Goal: Find specific page/section: Find specific page/section

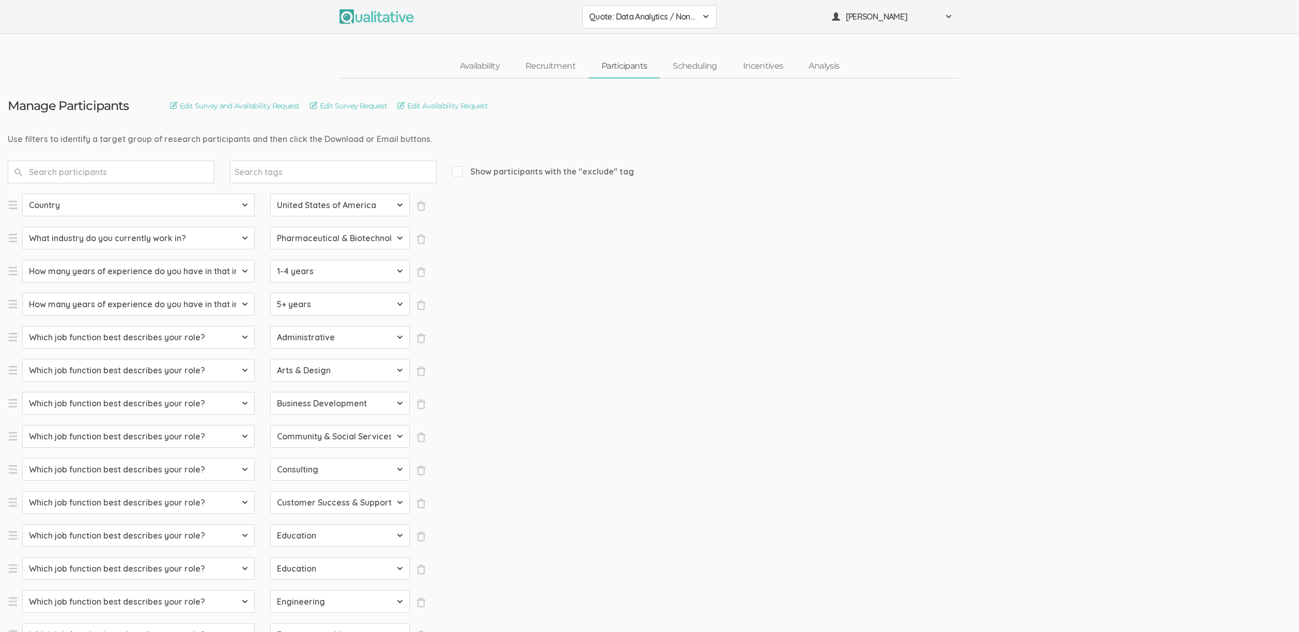
select select "SFQ Country"
select select "US"
select select "SFQ What industry do you currently work in?"
select select "Pharmaceutical & Biotechnology"
select select "SFQ How many years of experience do you have in that industry?"
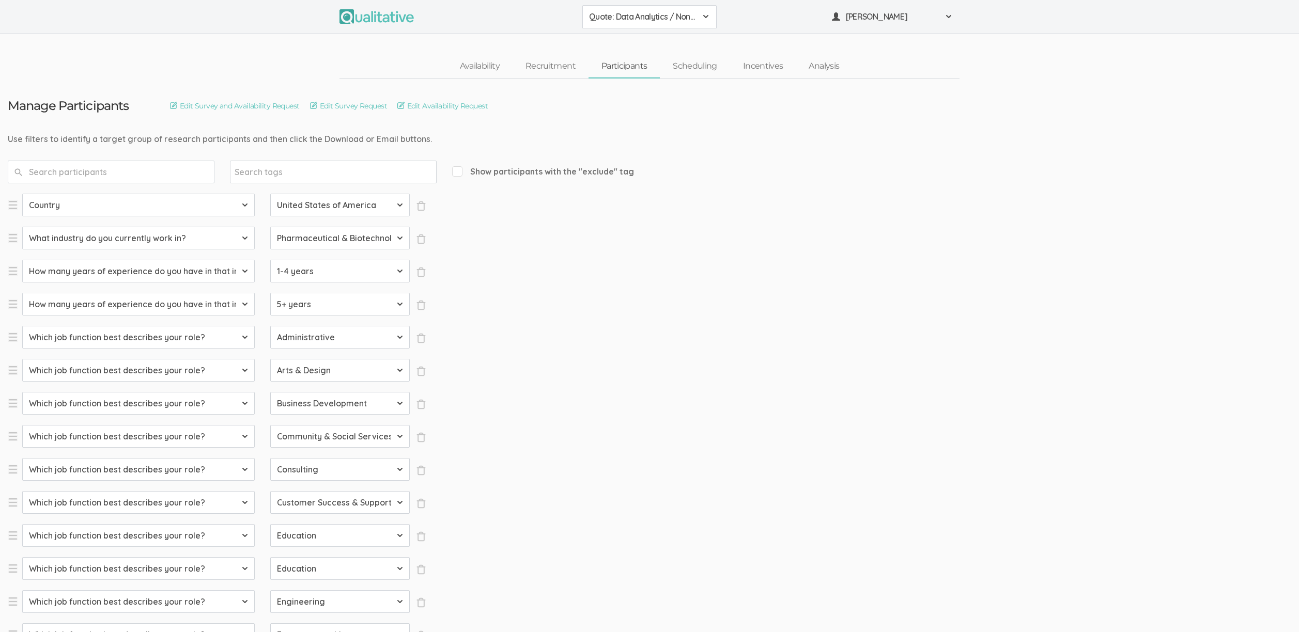
select select "1-4 years"
select select "SFQ How many years of experience do you have in that industry?"
select select "5+ years"
select select "SFQ Which job function best describes your role?"
select select "Administrative"
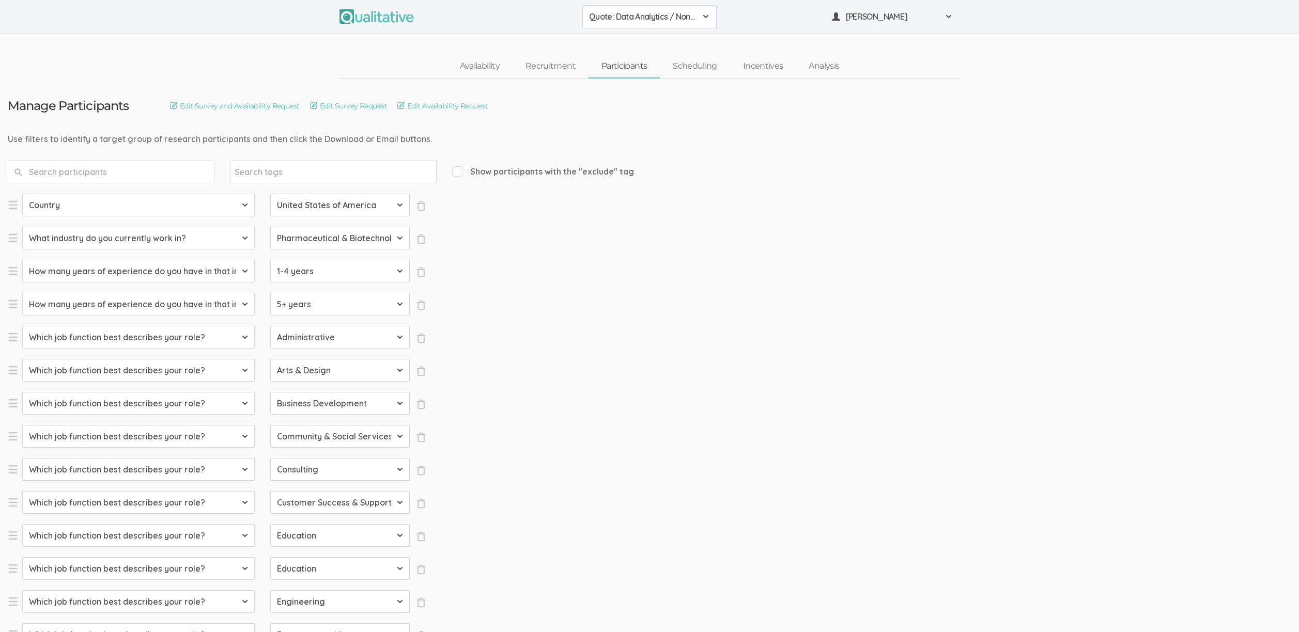
select select "SFQ Which job function best describes your role?"
select select "Arts & Design"
select select "SFQ Which job function best describes your role?"
select select "Business Development"
select select "SFQ Which job function best describes your role?"
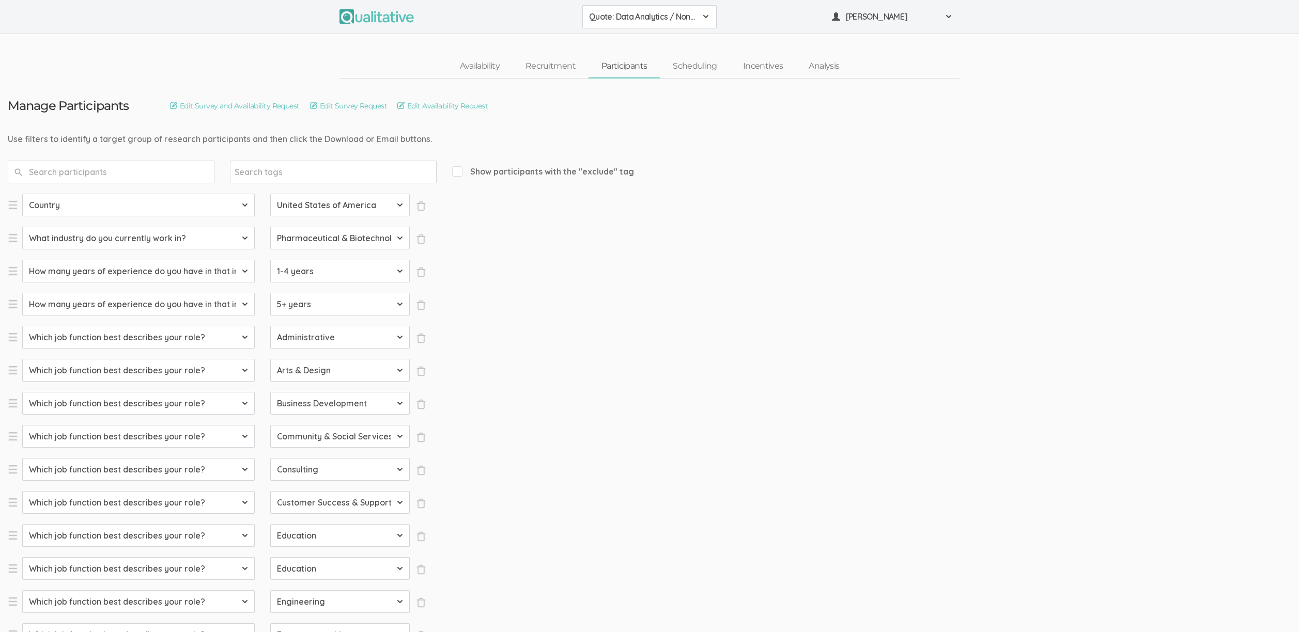
select select "Community & Social Services"
select select "SFQ Which job function best describes your role?"
select select "Consulting"
select select "SFQ Which job function best describes your role?"
select select "Customer Success & Support"
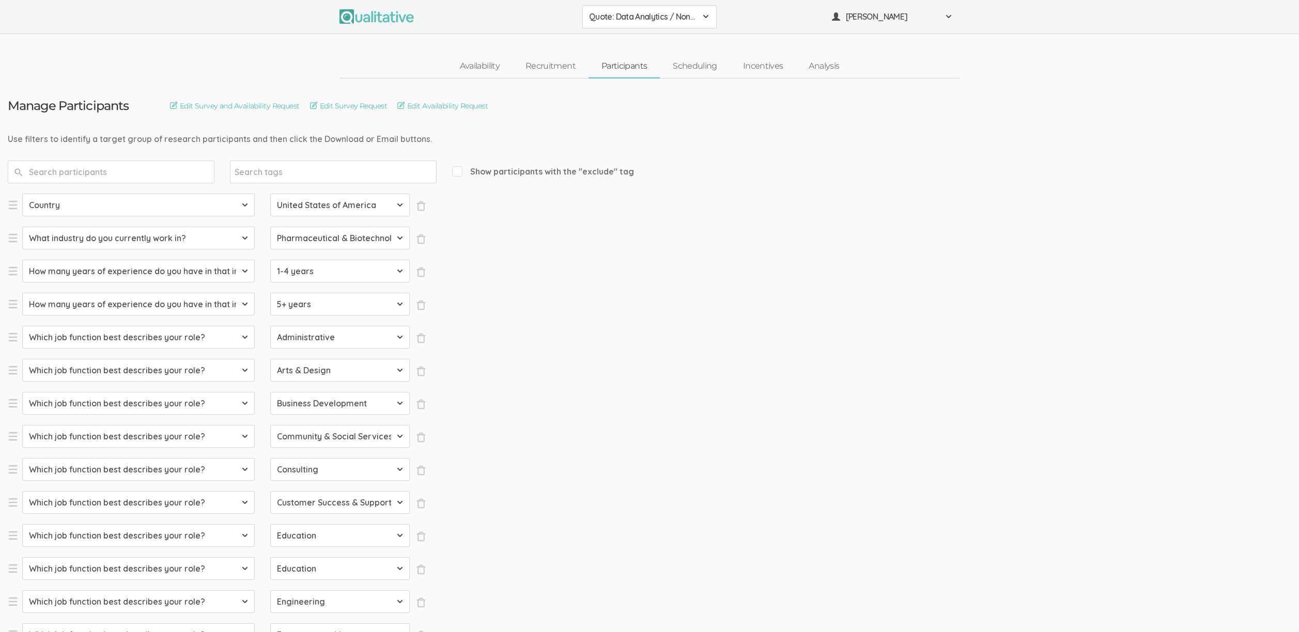
select select "SFQ Which job function best describes your role?"
select select "Education"
select select "SFQ Which job function best describes your role?"
select select "Education"
select select "SFQ Which job function best describes your role?"
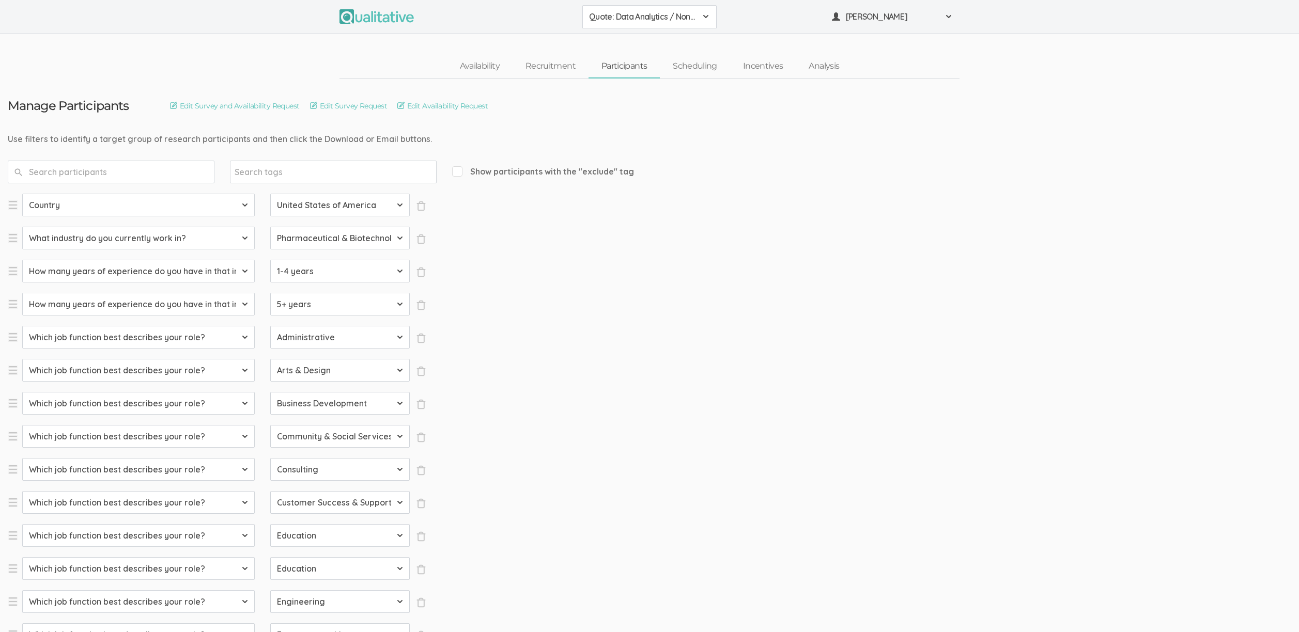
select select "Engineering"
select select "SFQ Which job function best describes your role?"
select select "Entrepreneurship"
select select "SFQ Which job function best describes your role?"
select select "Healthcare Services"
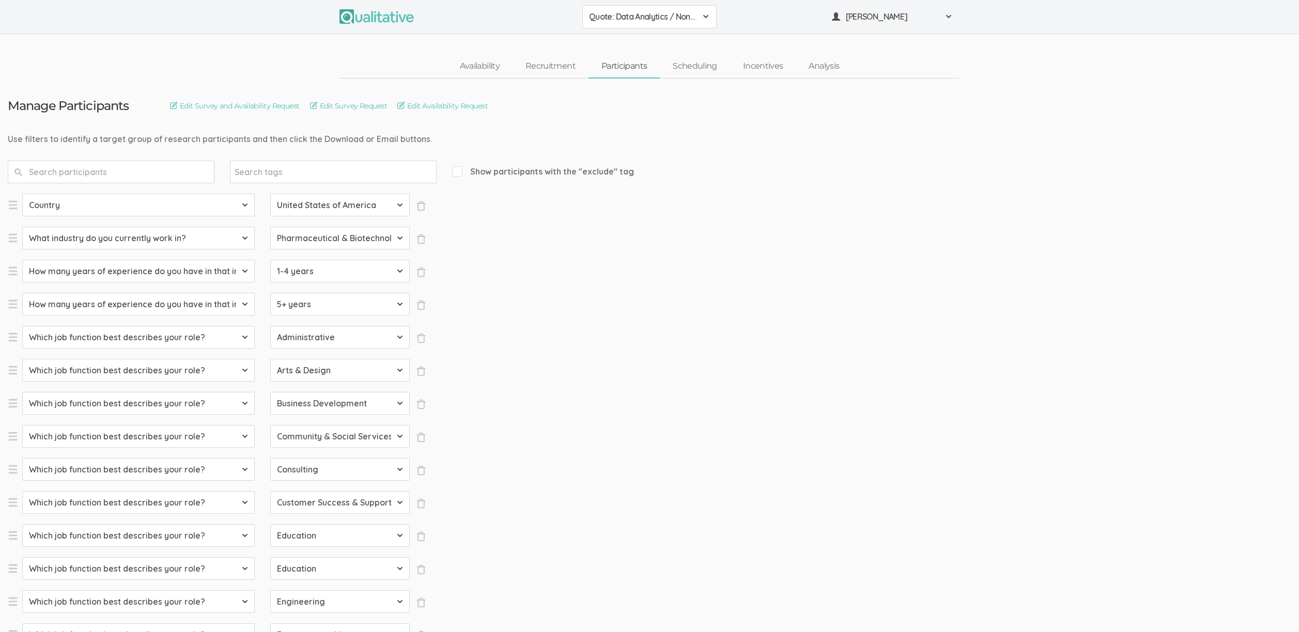
select select "SFQ Which job function best describes your role?"
select select "Human Resources"
select select "SFQ Which job function best describes your role?"
select select "Information Technology"
select select "SFQ Which job function best describes your role?"
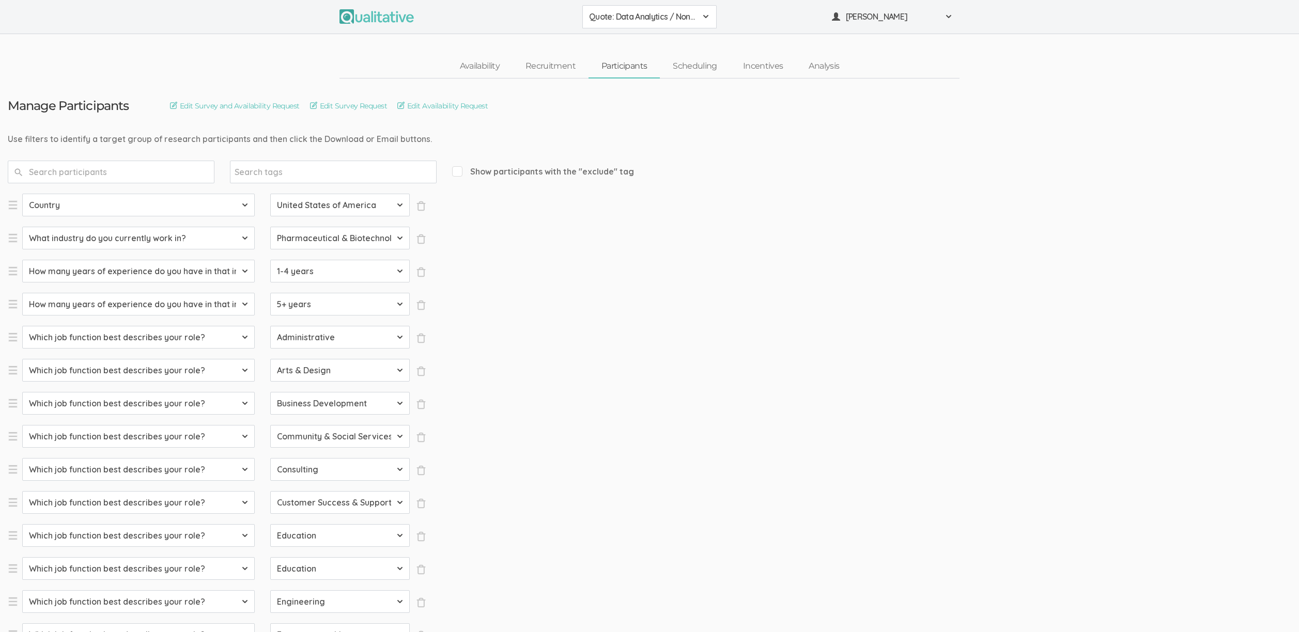
select select "Legal"
select select "SFQ Which job function best describes your role?"
select select "Marketing"
select select "SFQ Which job function best describes your role?"
select select "Media & Communication"
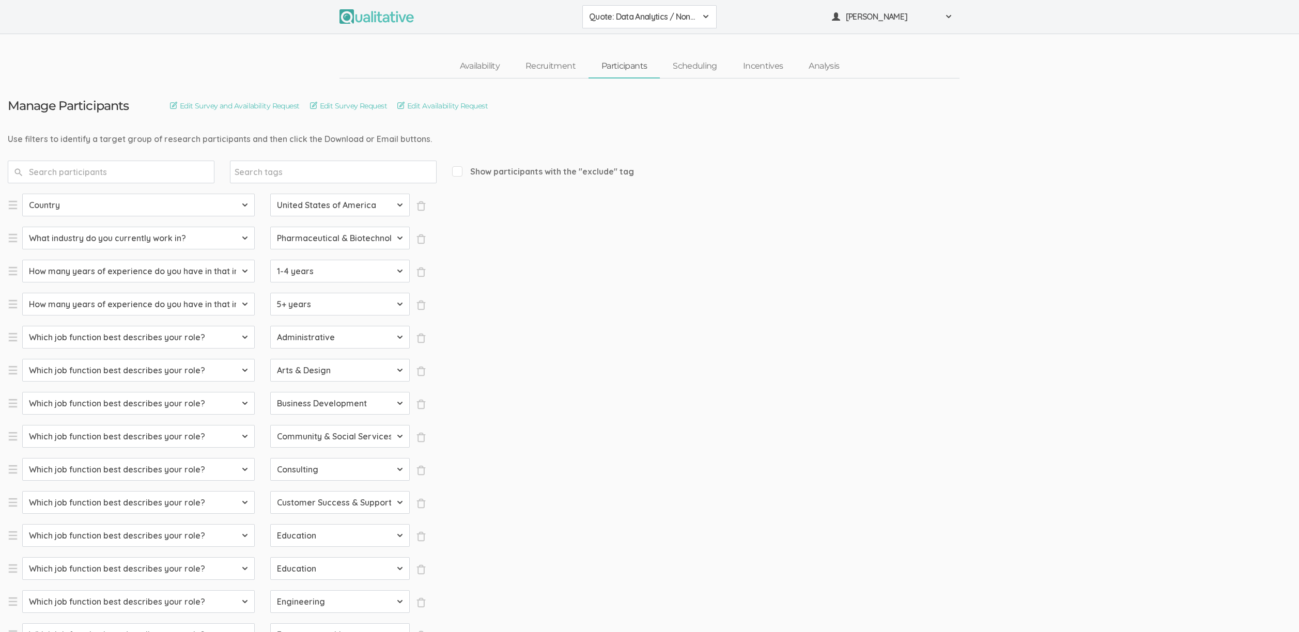
select select "SFQ Which job function best describes your role?"
select select "Military & Protective Services"
select select "SFQ Which job function best describes your role?"
select select "Operations"
select select "SFQ Which job function best describes your role?"
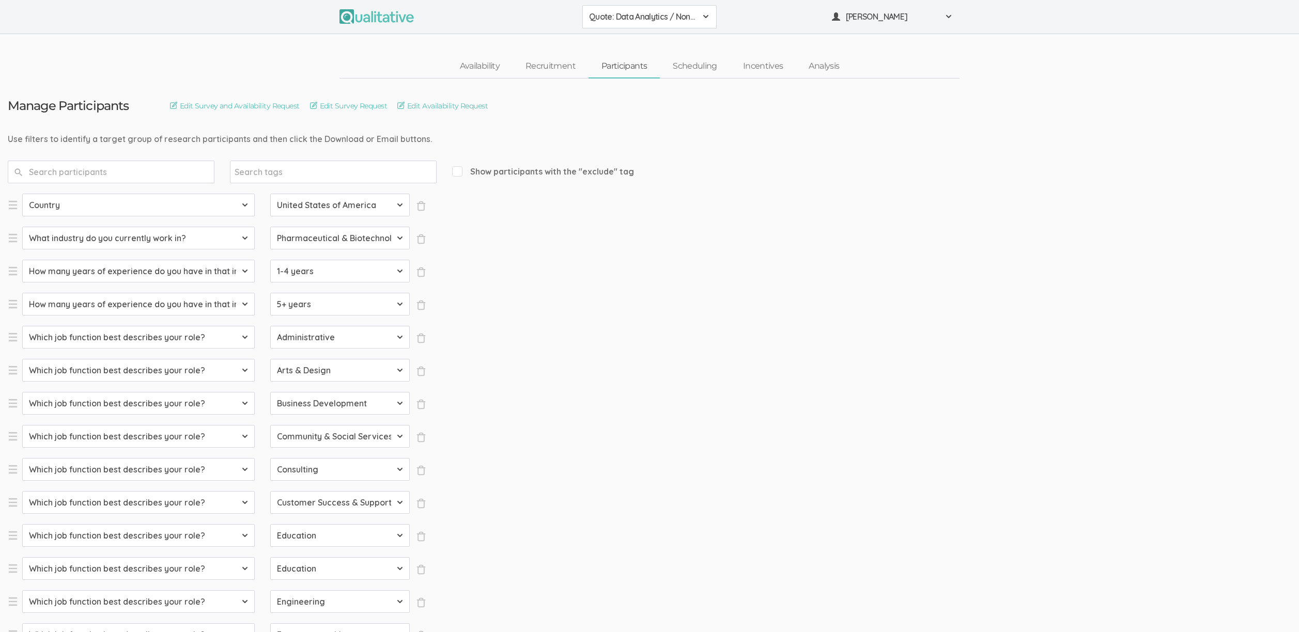
select select "Product Management"
select select "SFQ Which job function best describes your role?"
select select "Program & Project Management"
select select "SFQ Which job function best describes your role?"
select select "Purchasing"
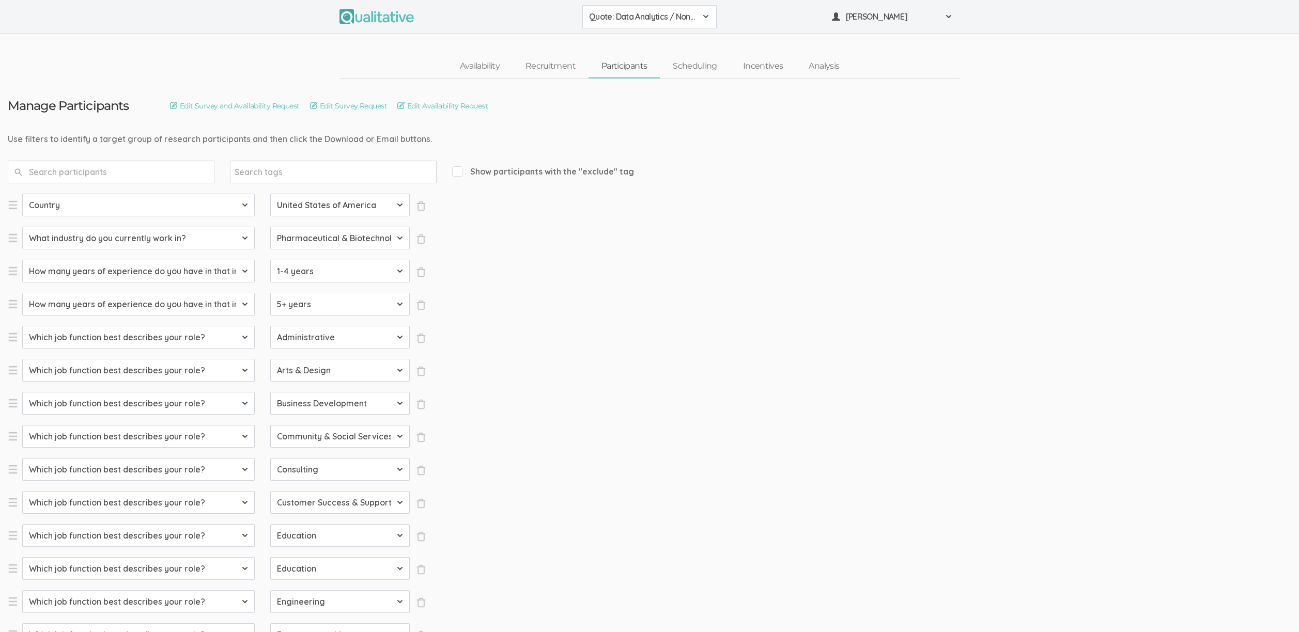
select select "SFQ Which job function best describes your role?"
select select "Quality Assurance"
select select "SFQ Which job function best describes your role?"
select select "Real Estate"
select select "SFQ Which job function best describes your role?"
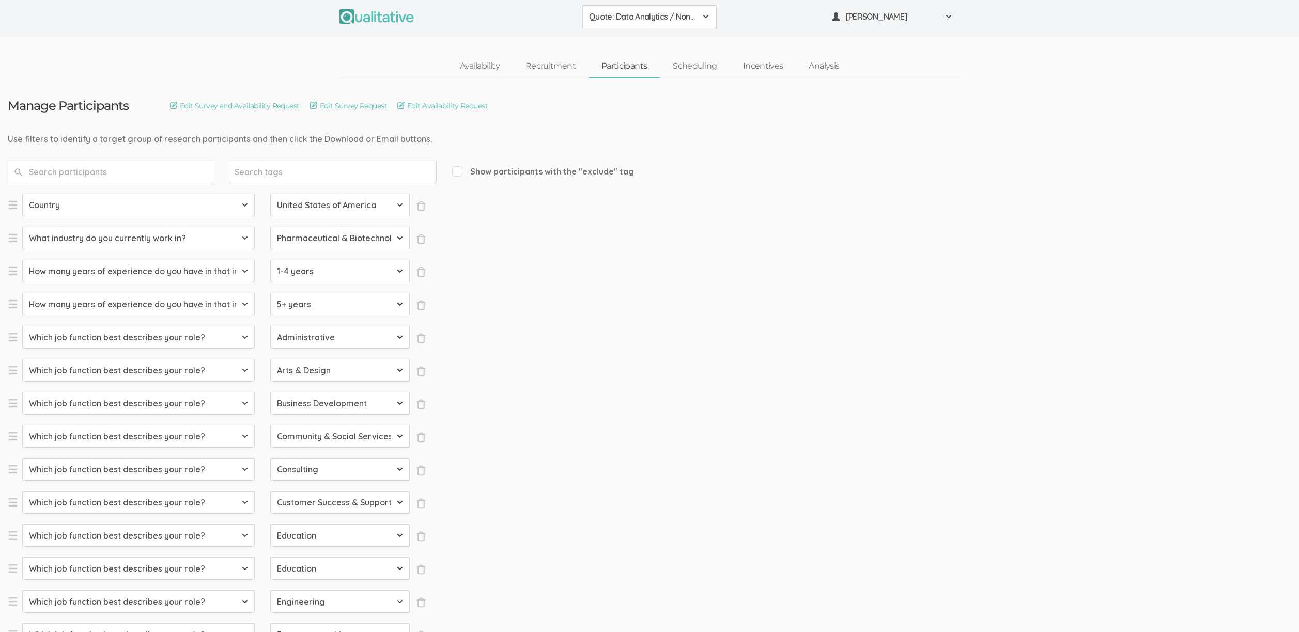
select select "Research"
select select "SFQ Which job function best describes your role?"
select select "Sales"
select select "SFQ What is your current job level/seniority?"
select select "Entry"
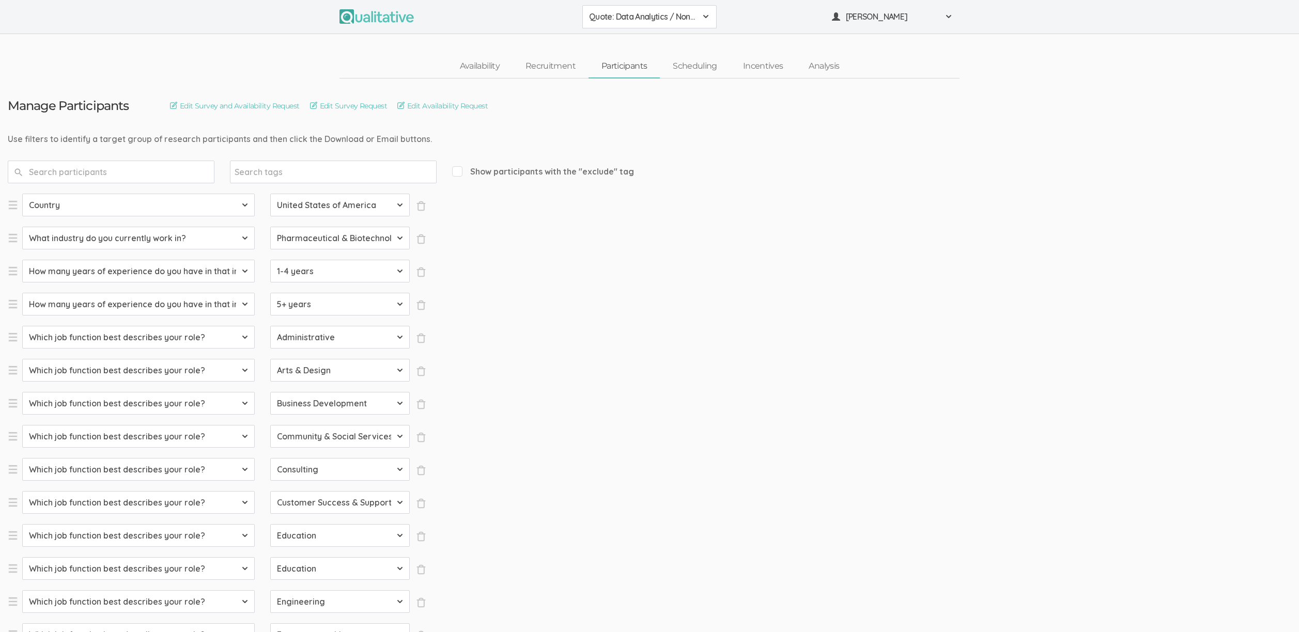
select select "SFQ What is your current job level/seniority?"
select select "Senior"
